Goal: Obtain resource: Download file/media

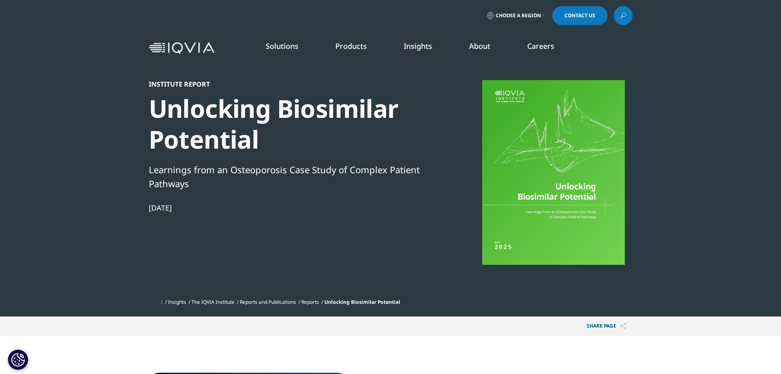
click at [528, 138] on div at bounding box center [554, 172] width 158 height 185
click at [512, 231] on div at bounding box center [554, 172] width 158 height 185
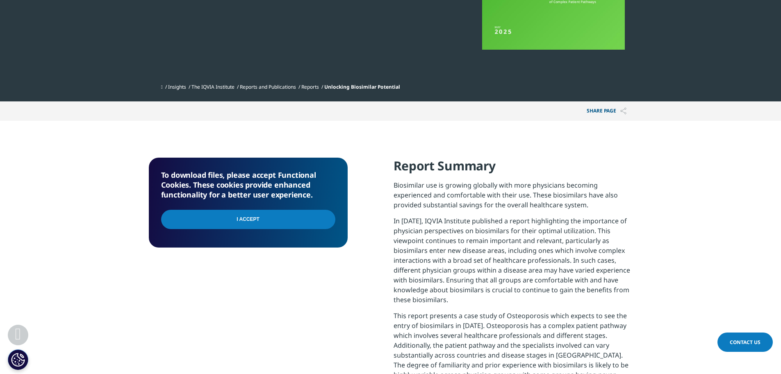
scroll to position [215, 0]
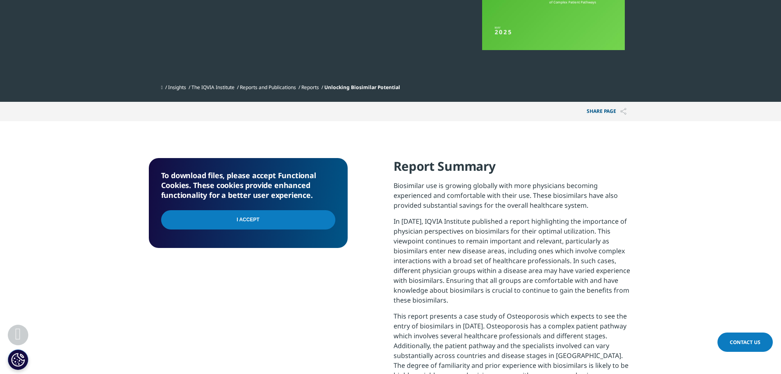
click at [245, 215] on input "I Accept" at bounding box center [248, 219] width 174 height 19
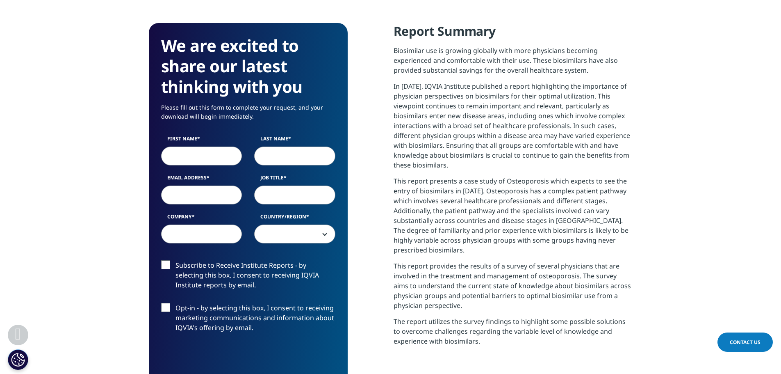
scroll to position [350, 0]
click at [214, 156] on input "First Name" at bounding box center [201, 155] width 81 height 19
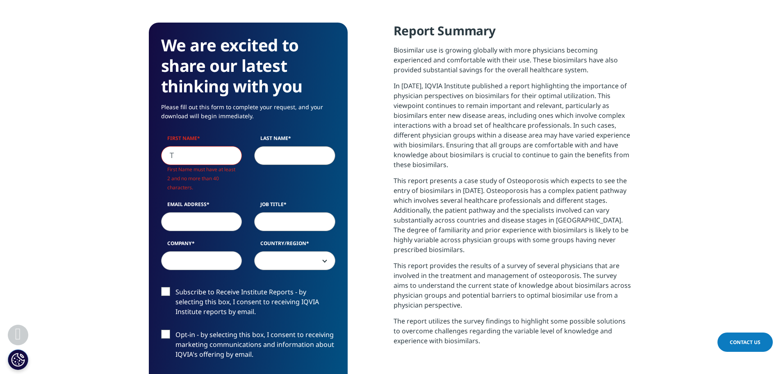
scroll to position [480, 484]
click at [214, 156] on input "T" at bounding box center [201, 155] width 81 height 19
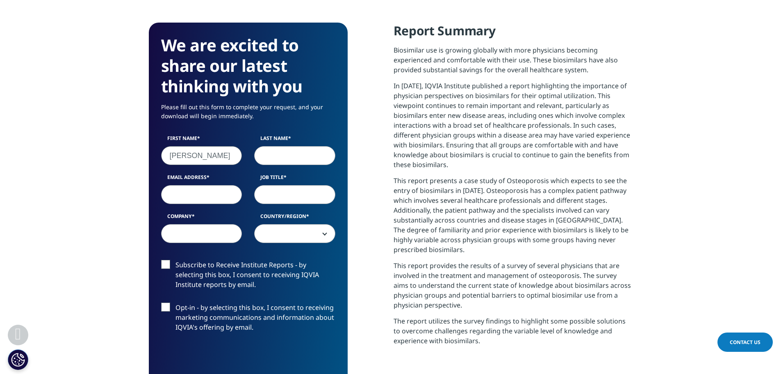
type input "[PERSON_NAME]"
type input "Tan"
type input "[EMAIL_ADDRESS][DOMAIN_NAME]"
type input "Analyst"
type input "T"
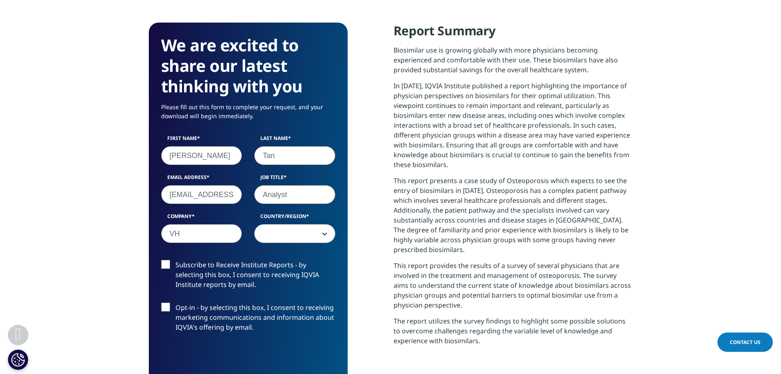
type input "VH"
click at [214, 156] on input "[PERSON_NAME]" at bounding box center [201, 155] width 81 height 19
type input "[PERSON_NAME]"
click at [274, 226] on span at bounding box center [295, 233] width 80 height 19
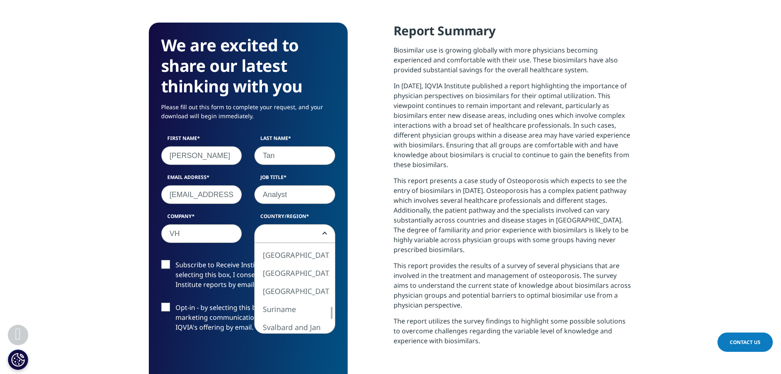
select select "[GEOGRAPHIC_DATA]"
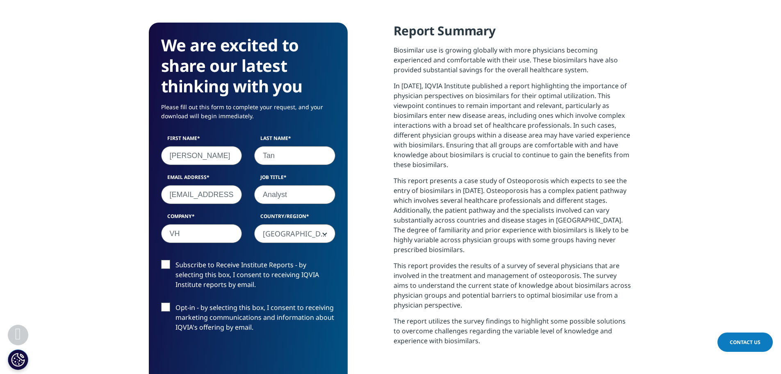
scroll to position [406, 0]
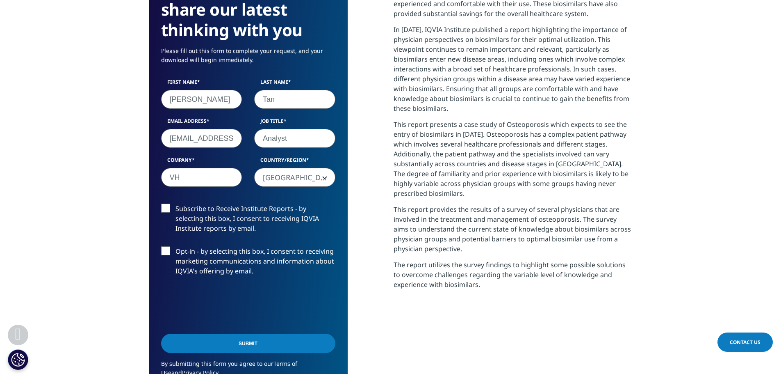
click at [222, 335] on input "Submit" at bounding box center [248, 343] width 174 height 19
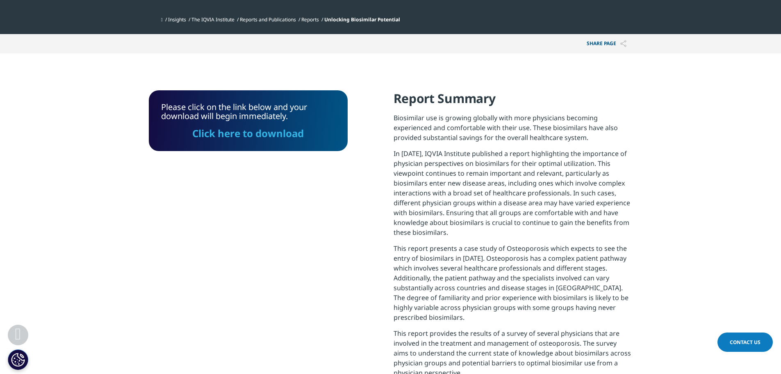
scroll to position [282, 0]
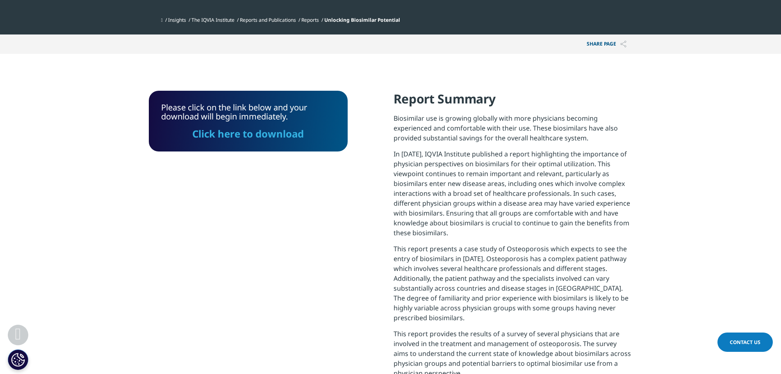
click at [238, 135] on link "Click here to download" at bounding box center [248, 134] width 112 height 14
